Goal: Information Seeking & Learning: Learn about a topic

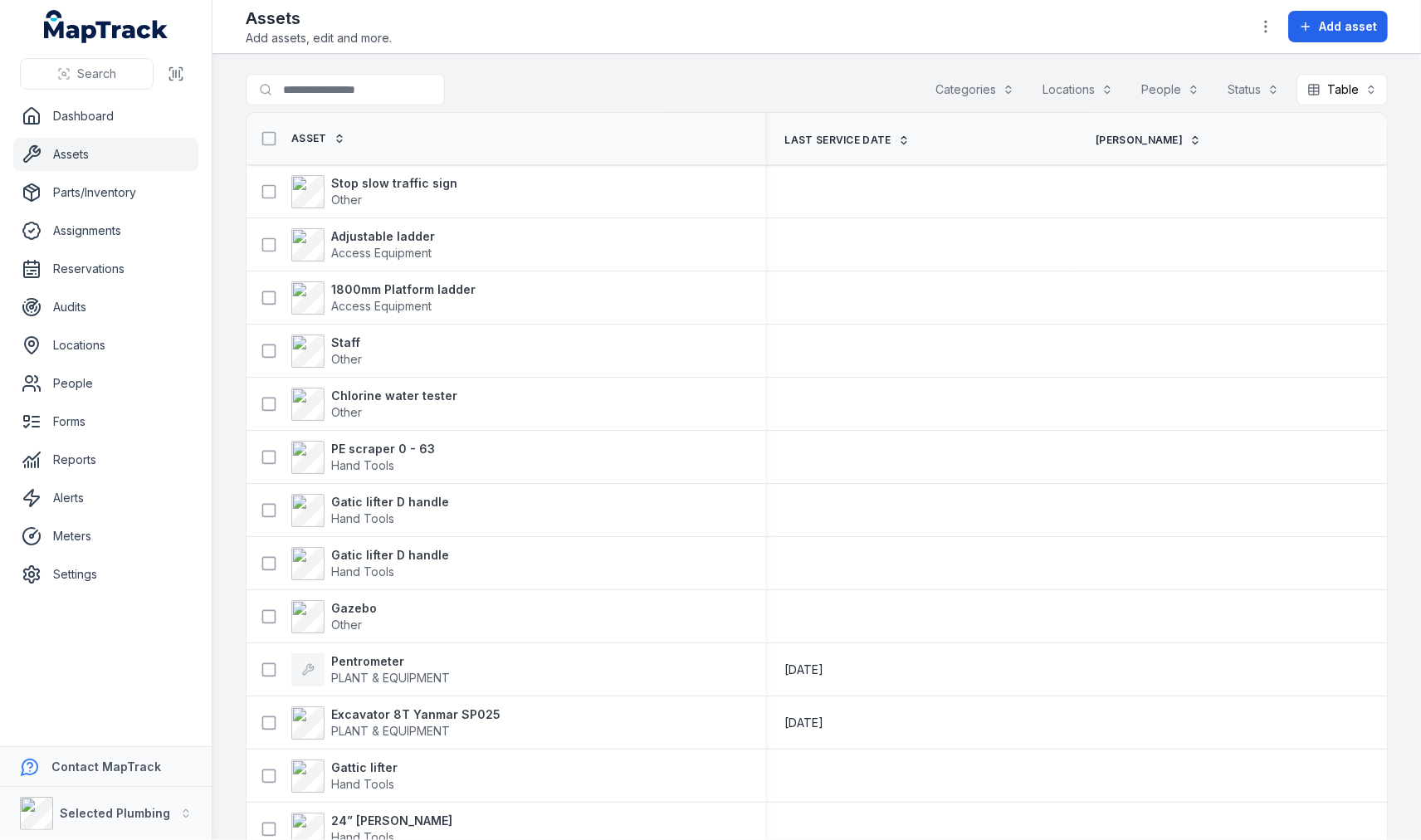
click at [86, 156] on link "Assets" at bounding box center [106, 154] width 185 height 33
click at [312, 85] on input "Search for assets" at bounding box center [378, 89] width 265 height 32
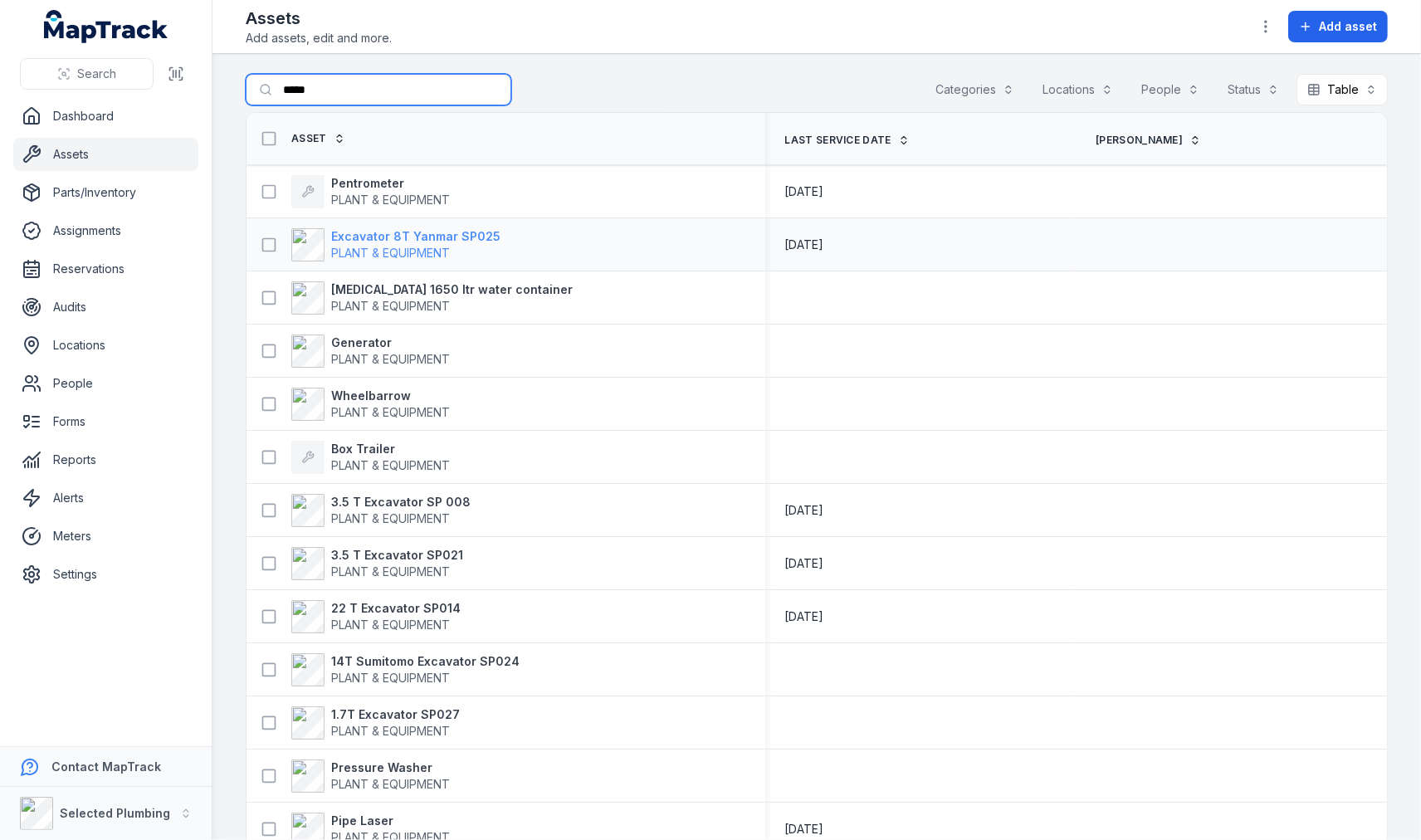
type input "*****"
click at [427, 235] on strong "Excavator 8T Yanmar SP025" at bounding box center [416, 236] width 170 height 16
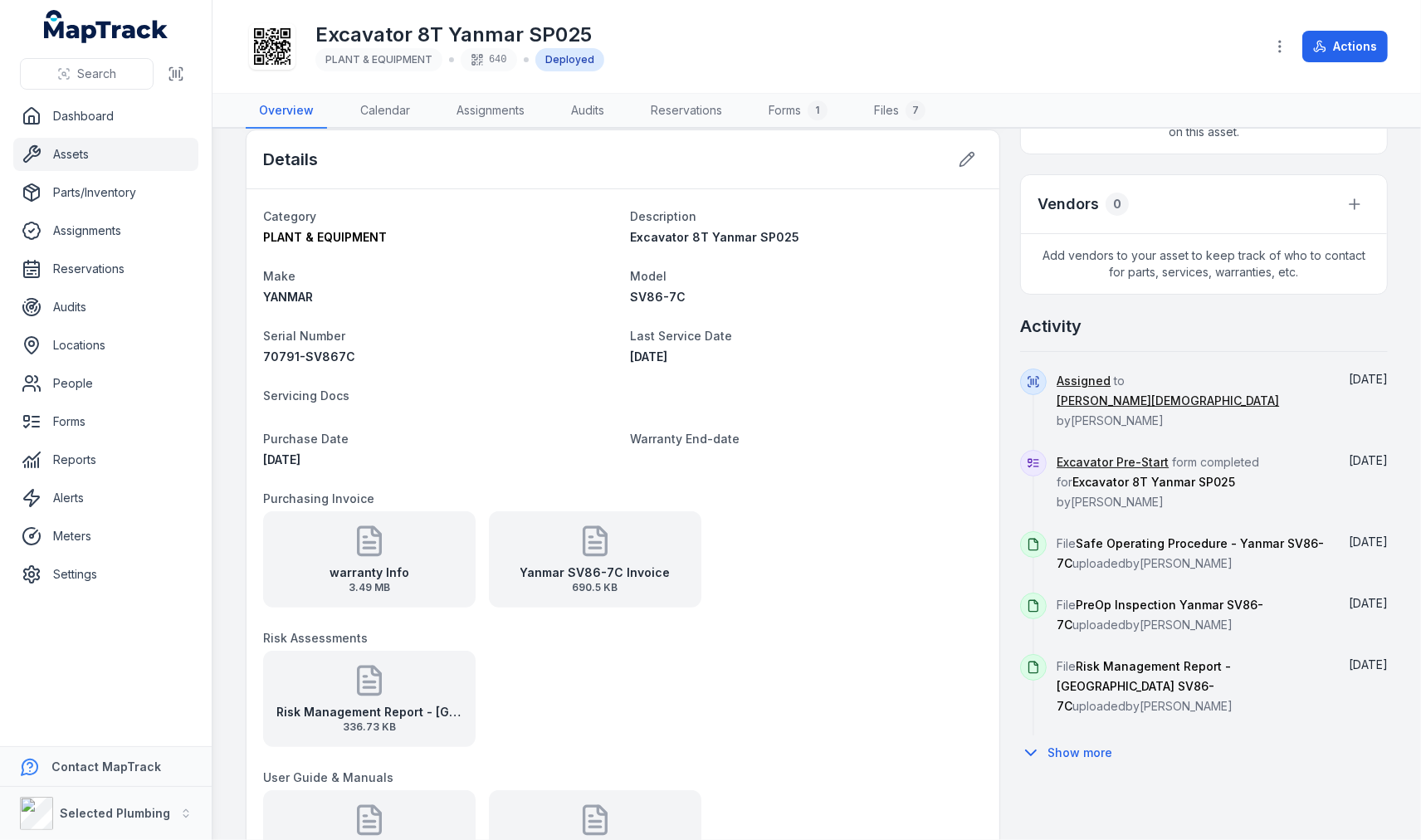
scroll to position [645, 0]
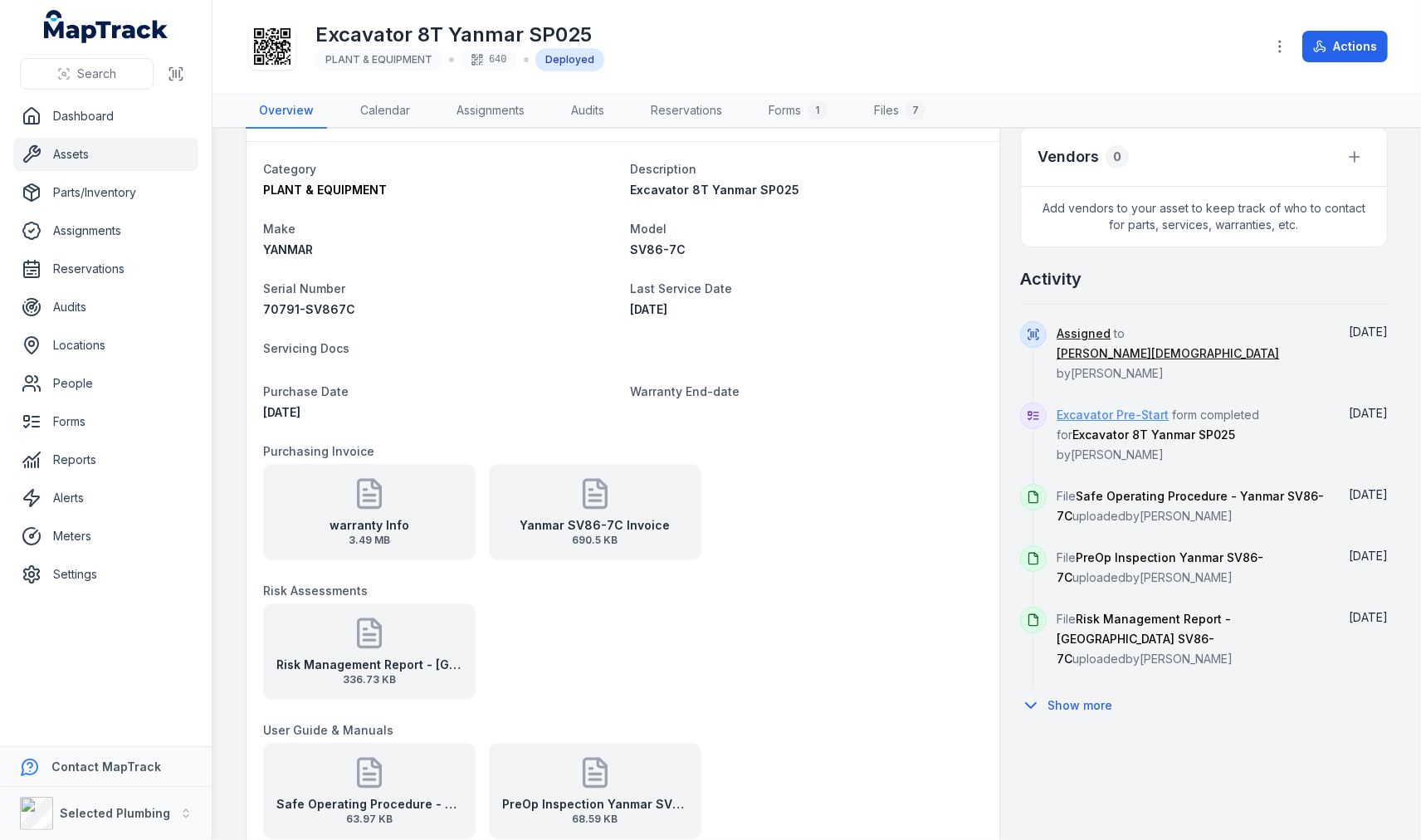
click at [1113, 407] on link "Excavator Pre-Start" at bounding box center [1112, 415] width 112 height 16
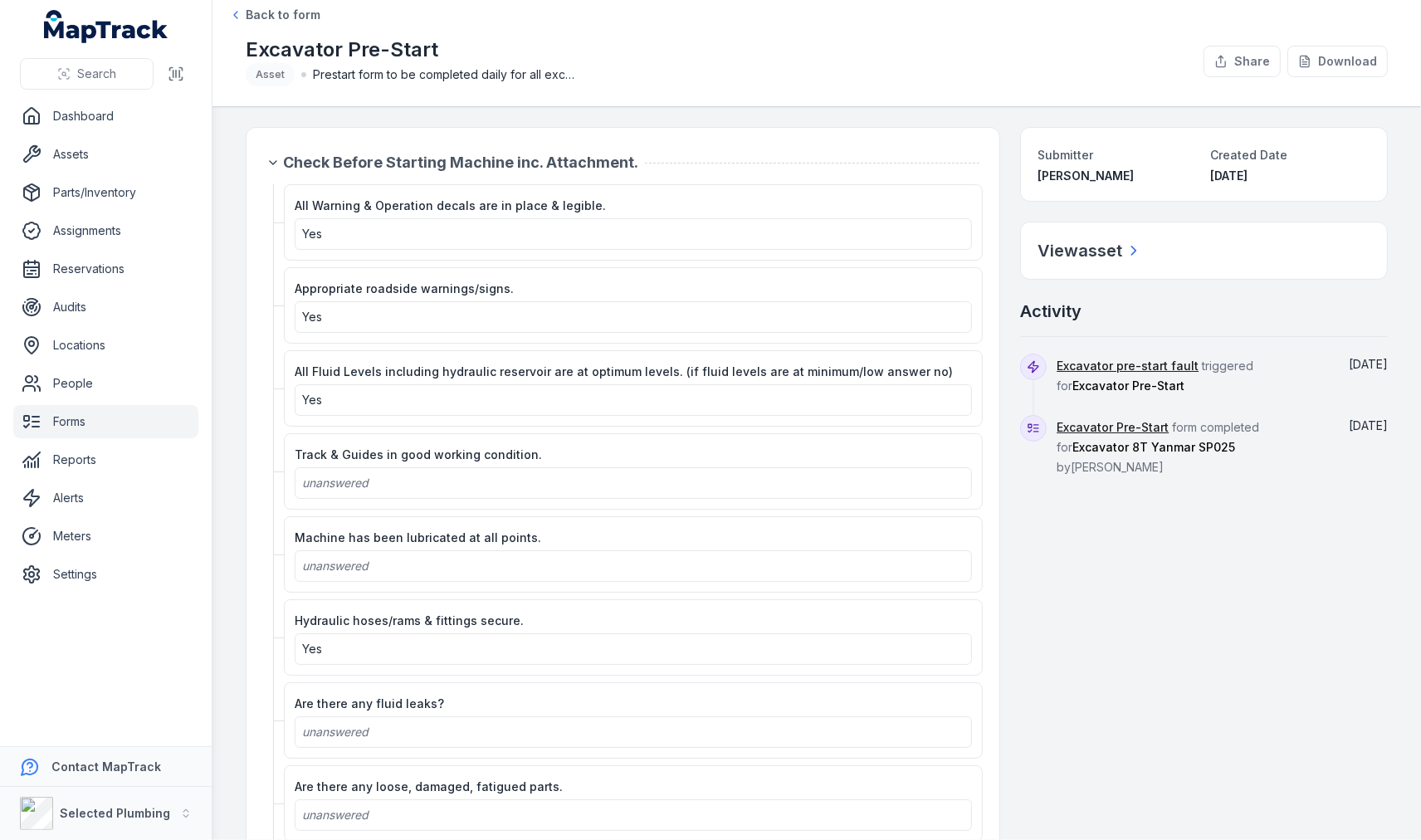
click at [557, 485] on div "unanswered" at bounding box center [633, 482] width 662 height 16
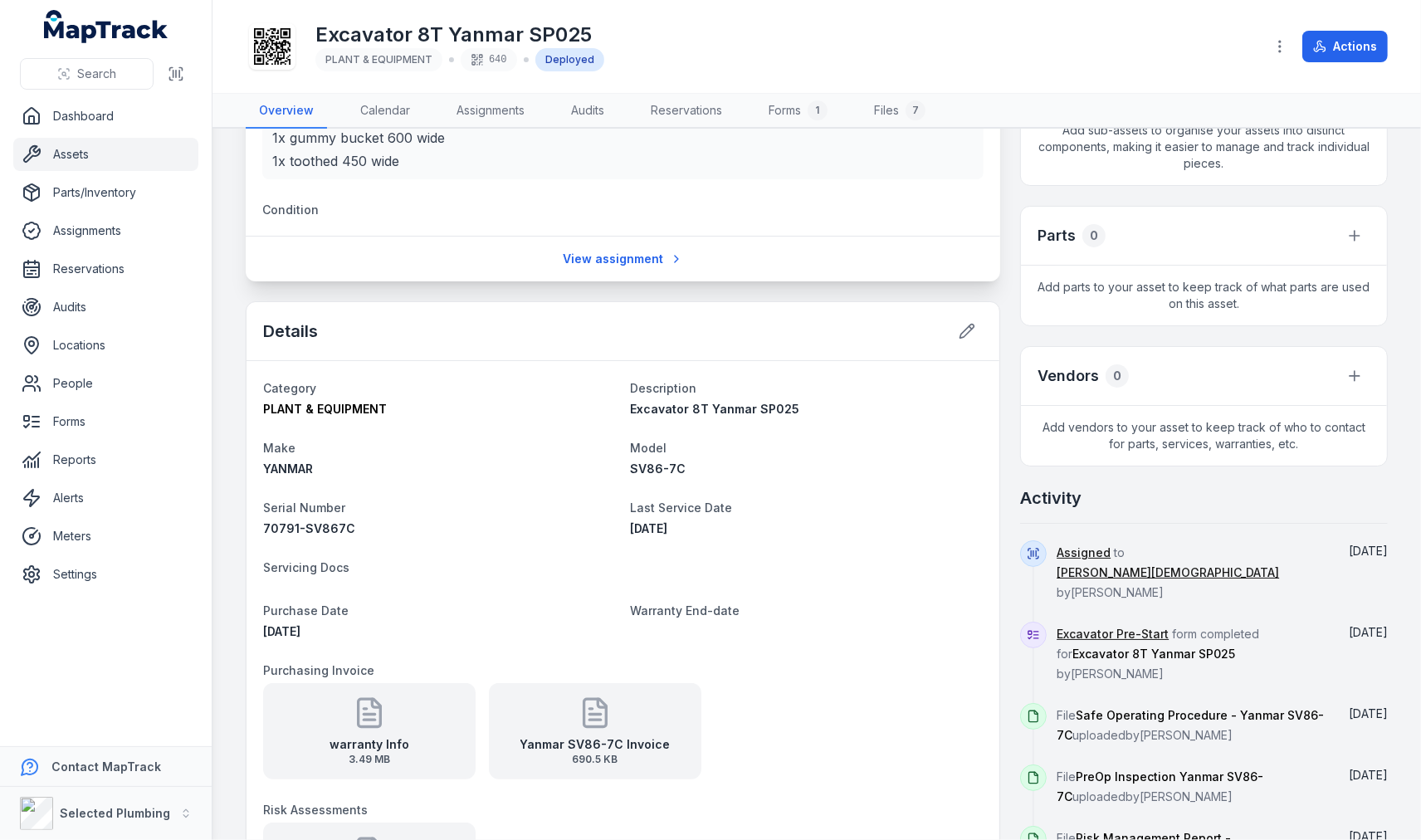
scroll to position [553, 0]
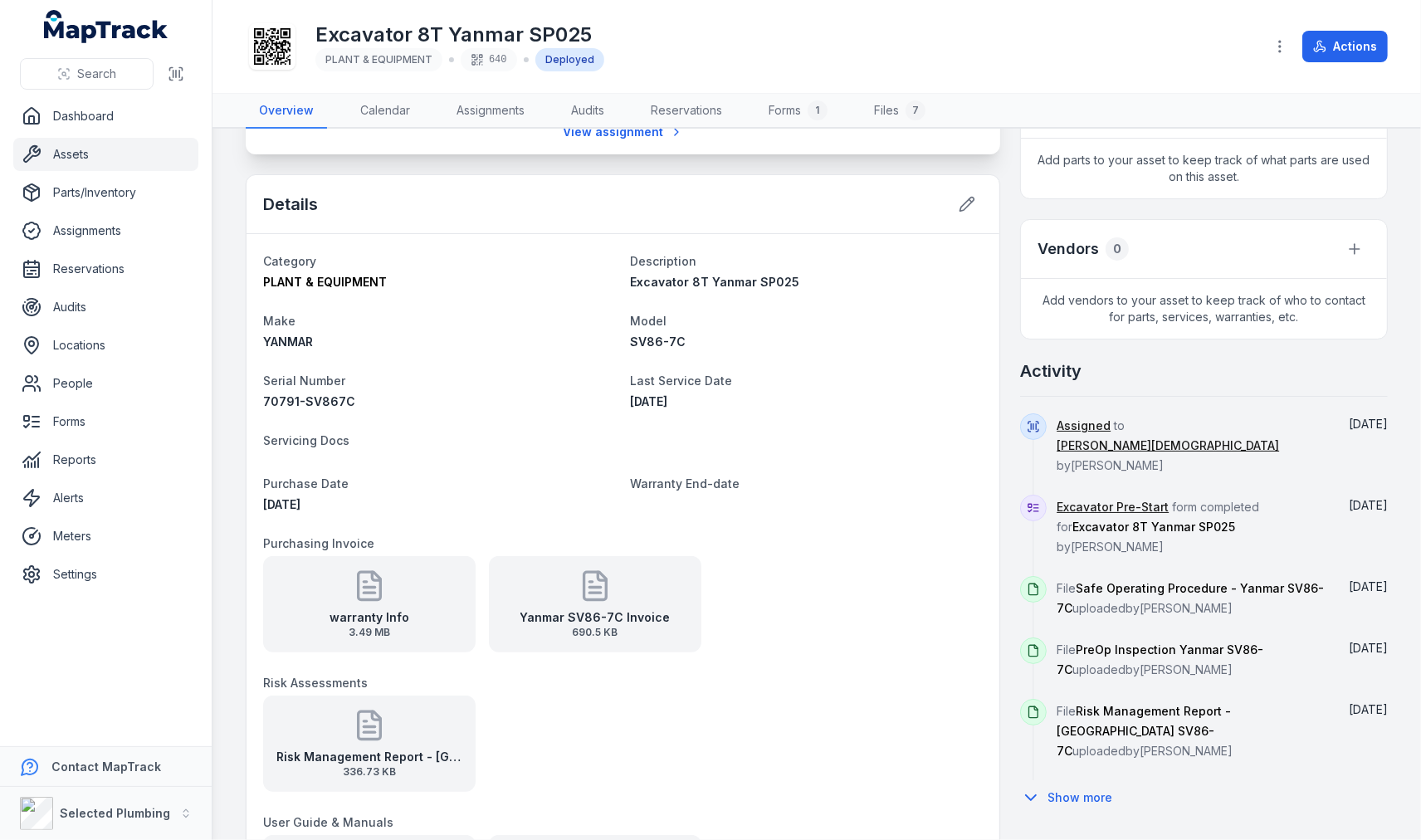
click at [1168, 581] on span "Safe Operating Procedure - Yanmar SV86-7C" at bounding box center [1189, 597] width 267 height 34
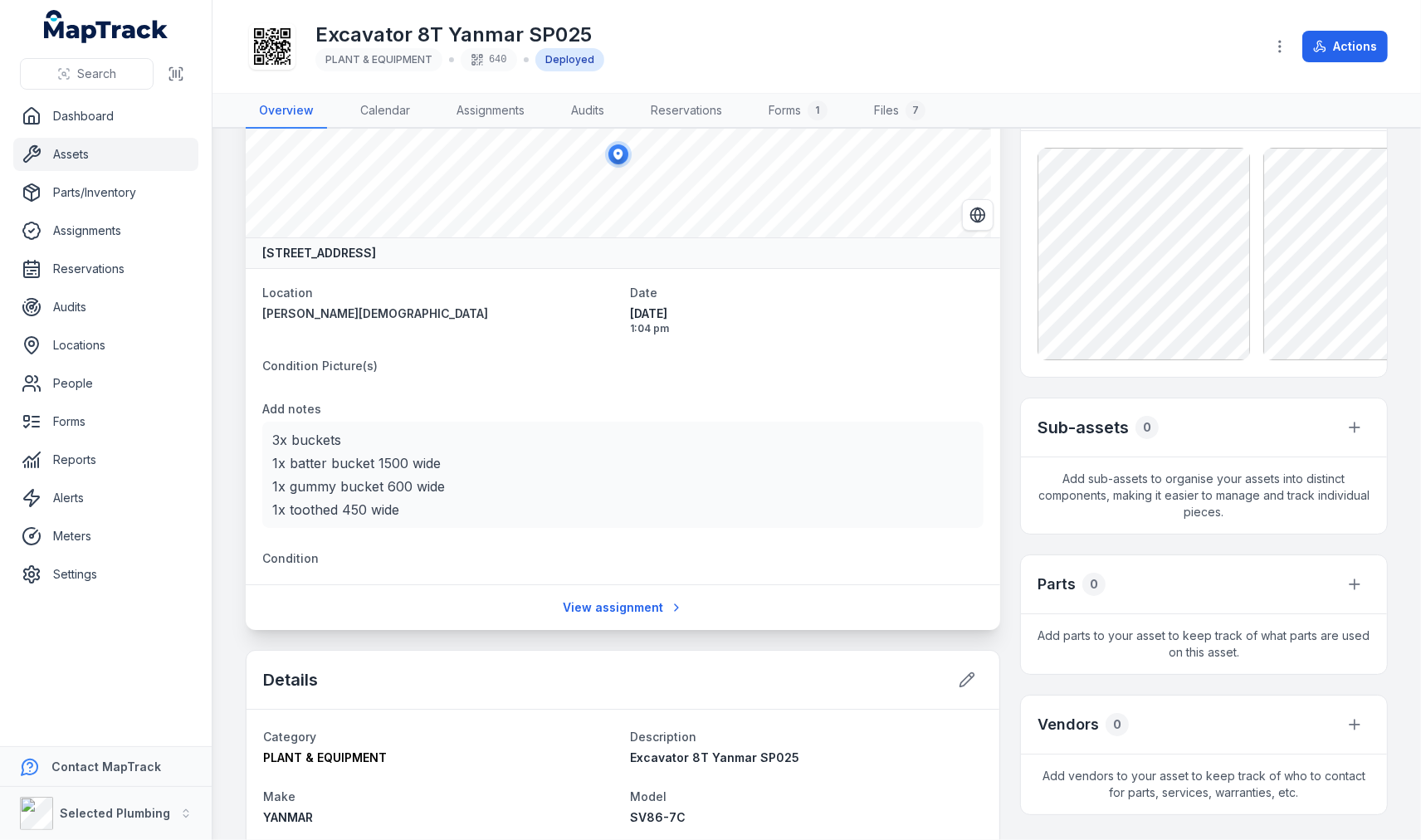
scroll to position [0, 0]
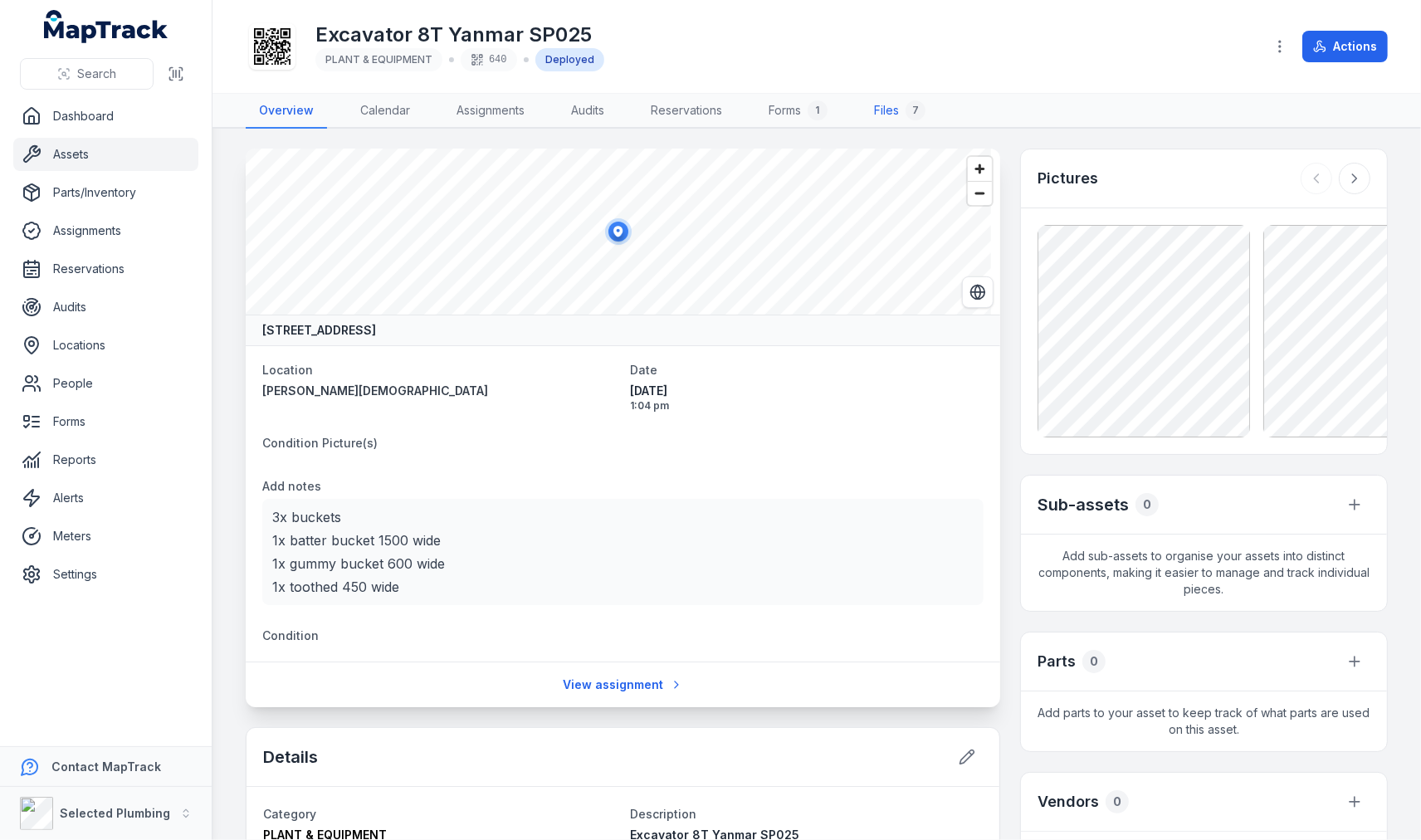
click at [882, 106] on link "Files 7" at bounding box center [900, 111] width 78 height 35
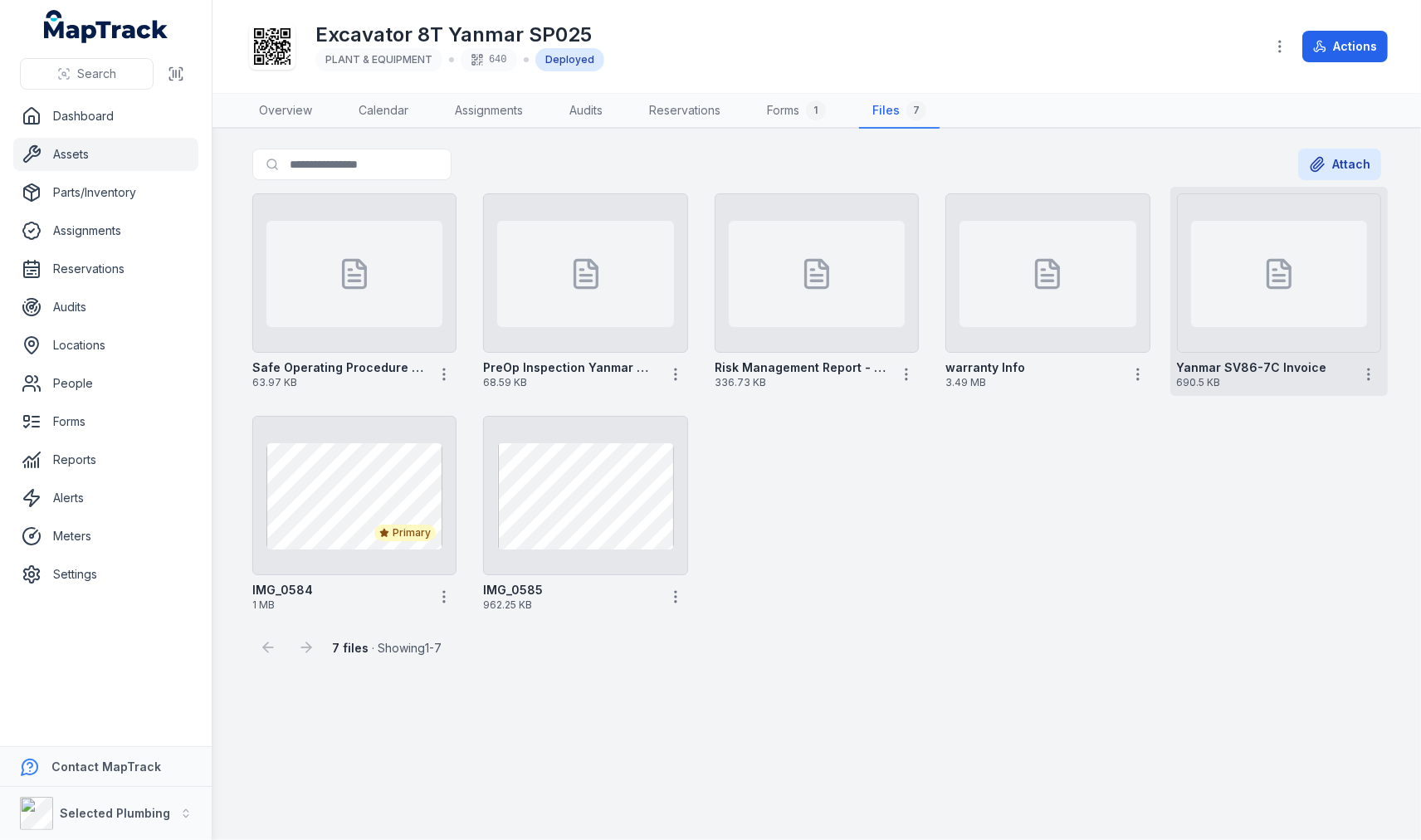
click at [1296, 267] on div at bounding box center [1279, 274] width 176 height 106
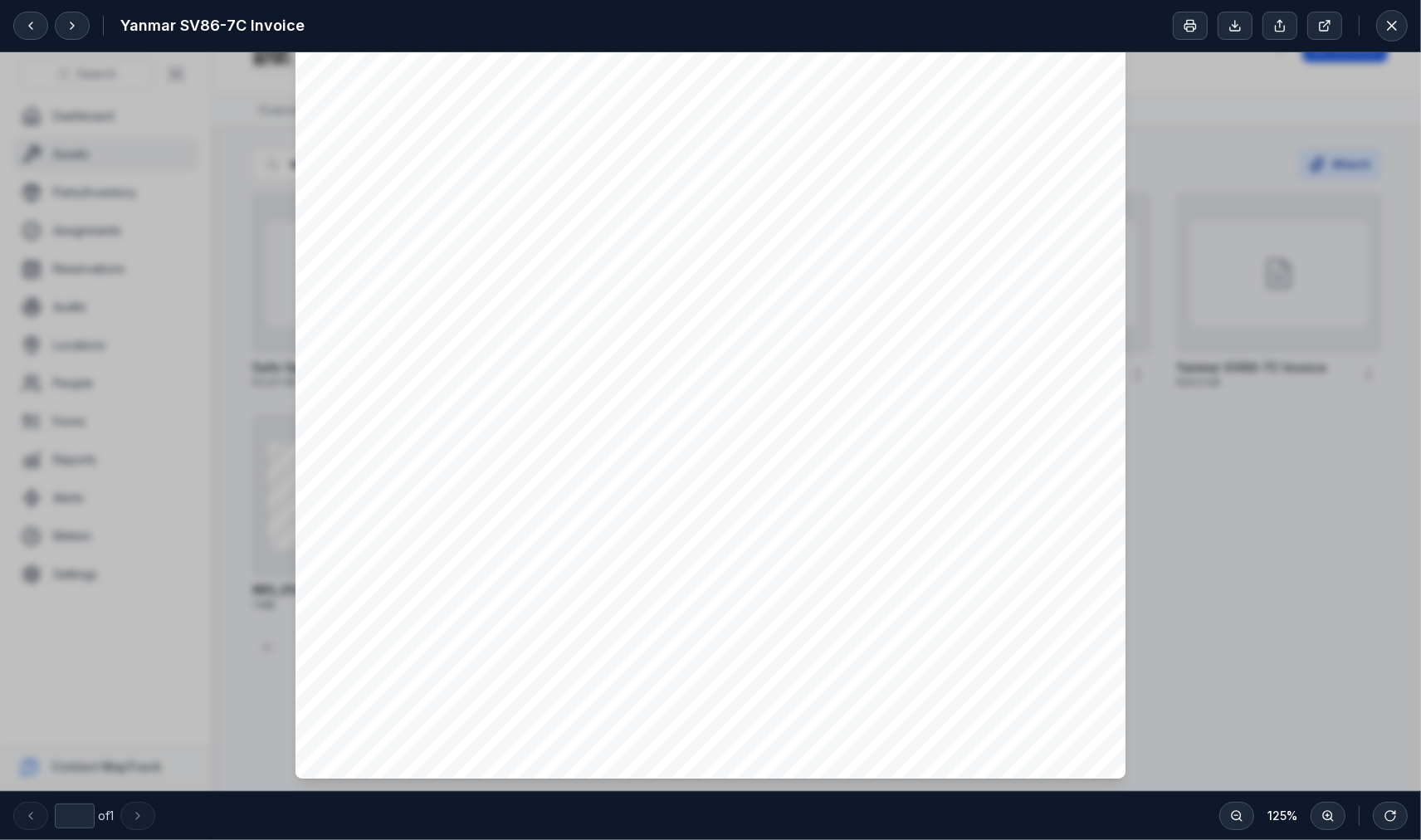
scroll to position [369, 0]
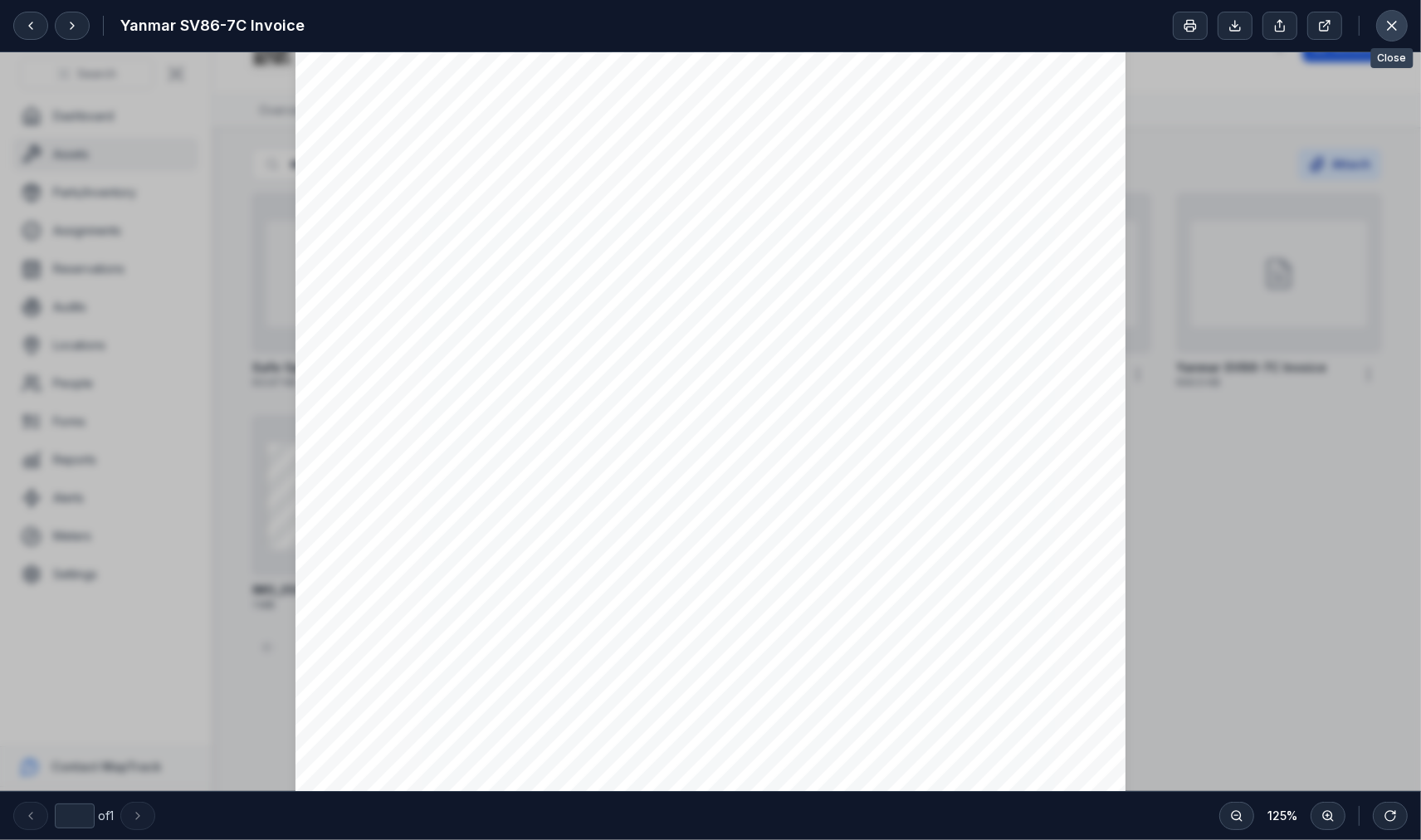
click at [1389, 23] on icon at bounding box center [1391, 26] width 8 height 8
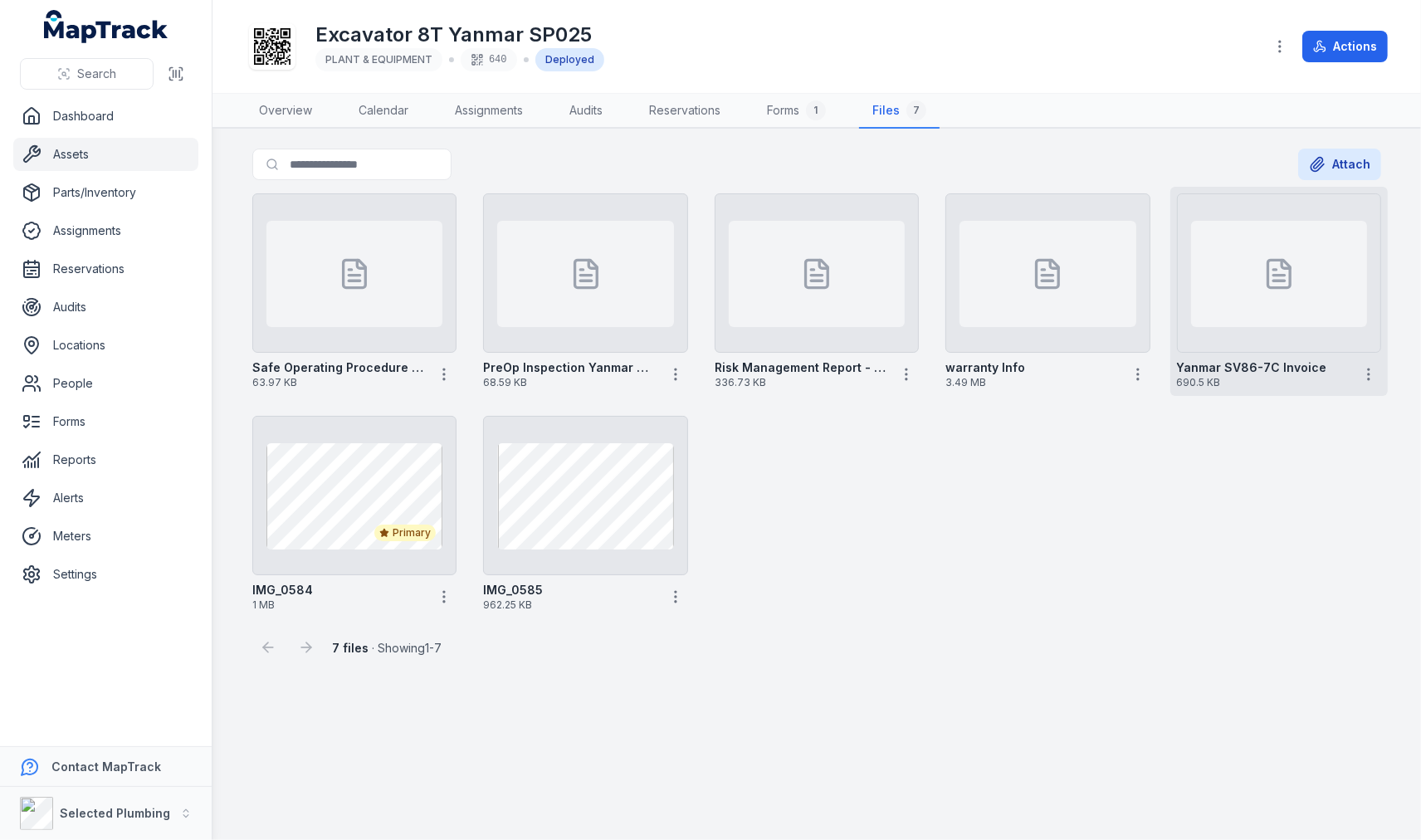
click at [1267, 238] on div at bounding box center [1279, 274] width 176 height 106
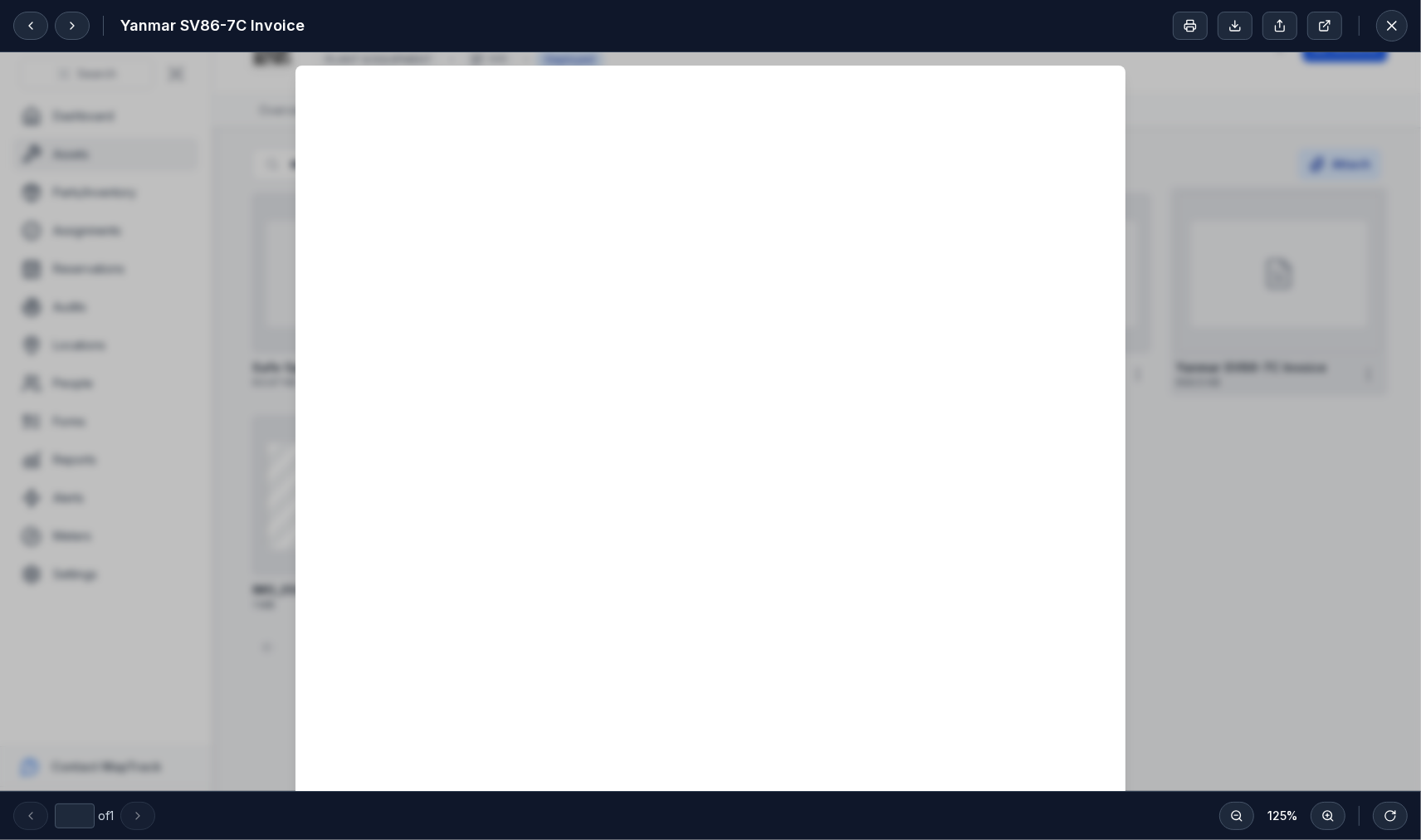
click at [1267, 238] on div at bounding box center [710, 652] width 1421 height 1201
click at [1384, 23] on icon at bounding box center [1392, 26] width 16 height 16
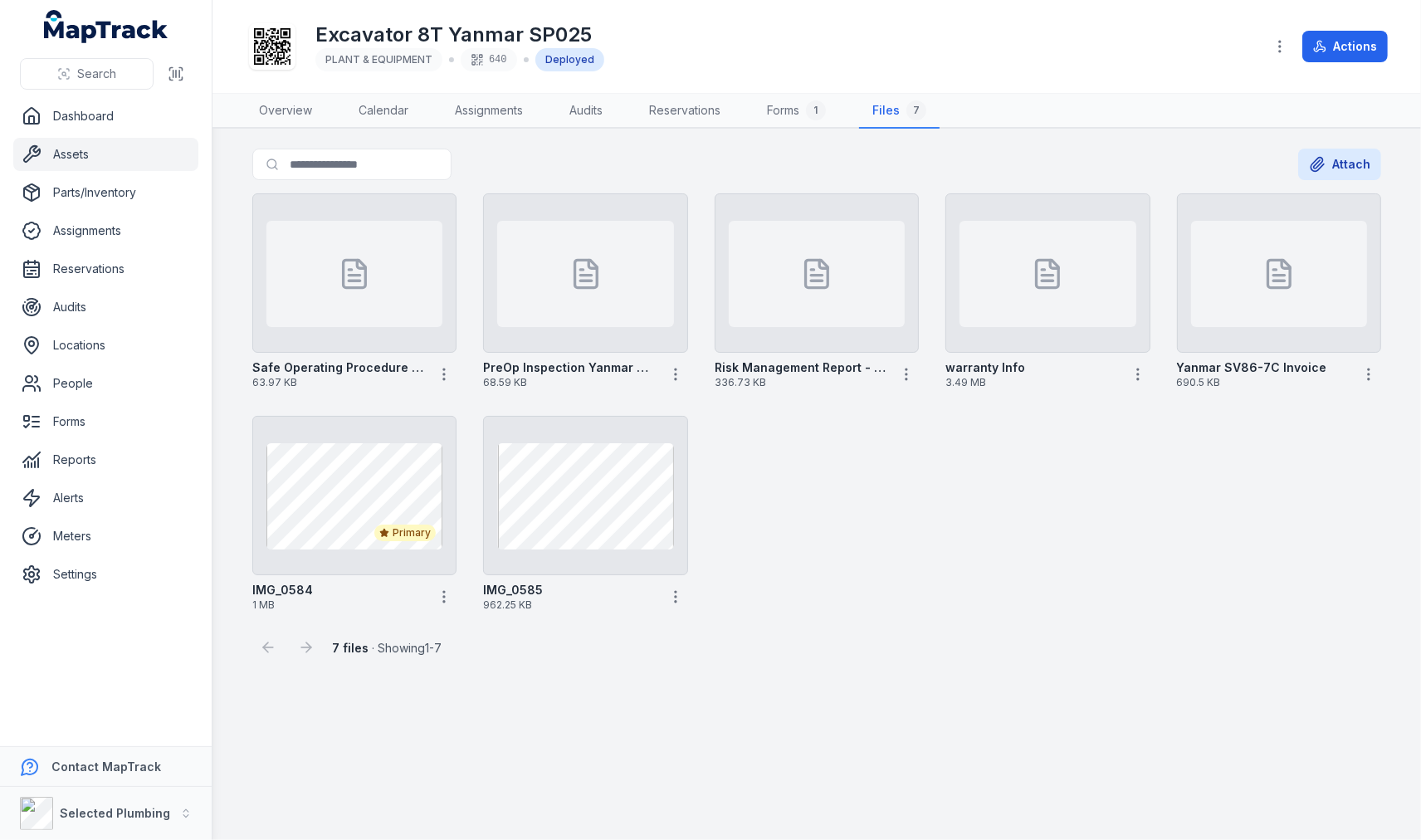
click at [1173, 503] on div "Safe Operating Procedure - Yanmar SV86-7C 63.97 KB PreOp Inspection Yanmar SV86…" at bounding box center [816, 402] width 1142 height 431
click at [1214, 503] on div "Safe Operating Procedure - Yanmar SV86-7C 63.97 KB PreOp Inspection Yanmar SV86…" at bounding box center [816, 402] width 1142 height 431
